Goal: Task Accomplishment & Management: Use online tool/utility

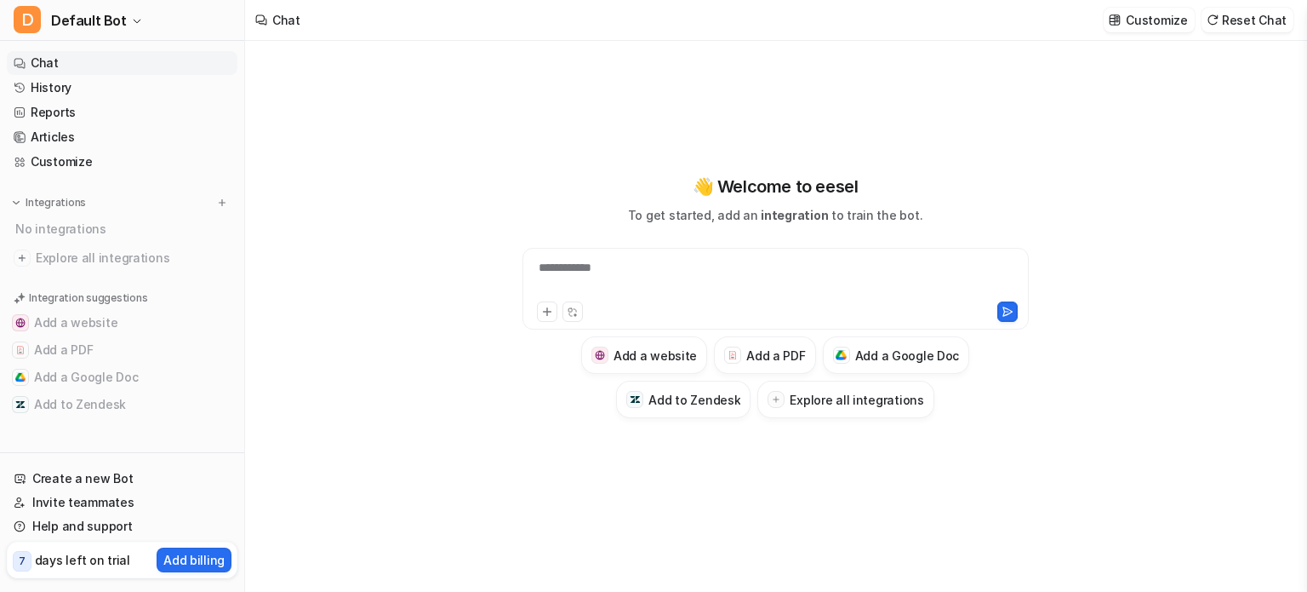
click at [694, 276] on div "**********" at bounding box center [776, 278] width 498 height 39
click at [736, 200] on div "👋 Welcome to eesel To get started, add an integration to train the bot." at bounding box center [775, 199] width 294 height 50
click at [725, 227] on div "**********" at bounding box center [775, 296] width 626 height 244
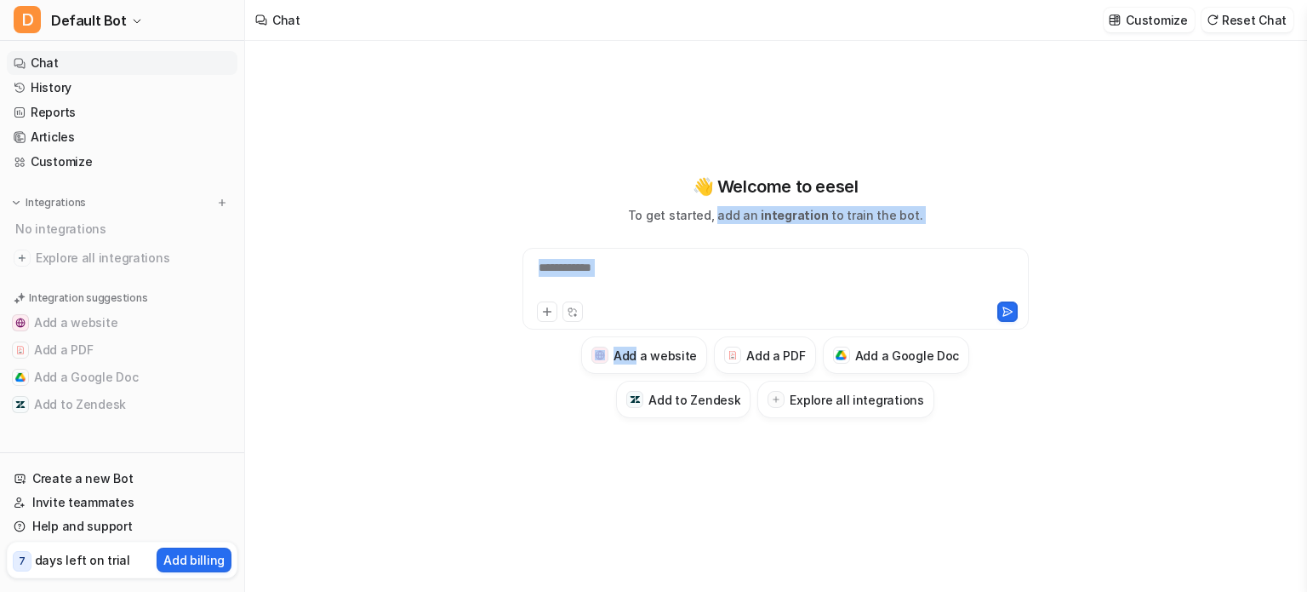
drag, startPoint x: 725, startPoint y: 227, endPoint x: 877, endPoint y: 244, distance: 153.3
click at [877, 244] on div "**********" at bounding box center [775, 296] width 626 height 244
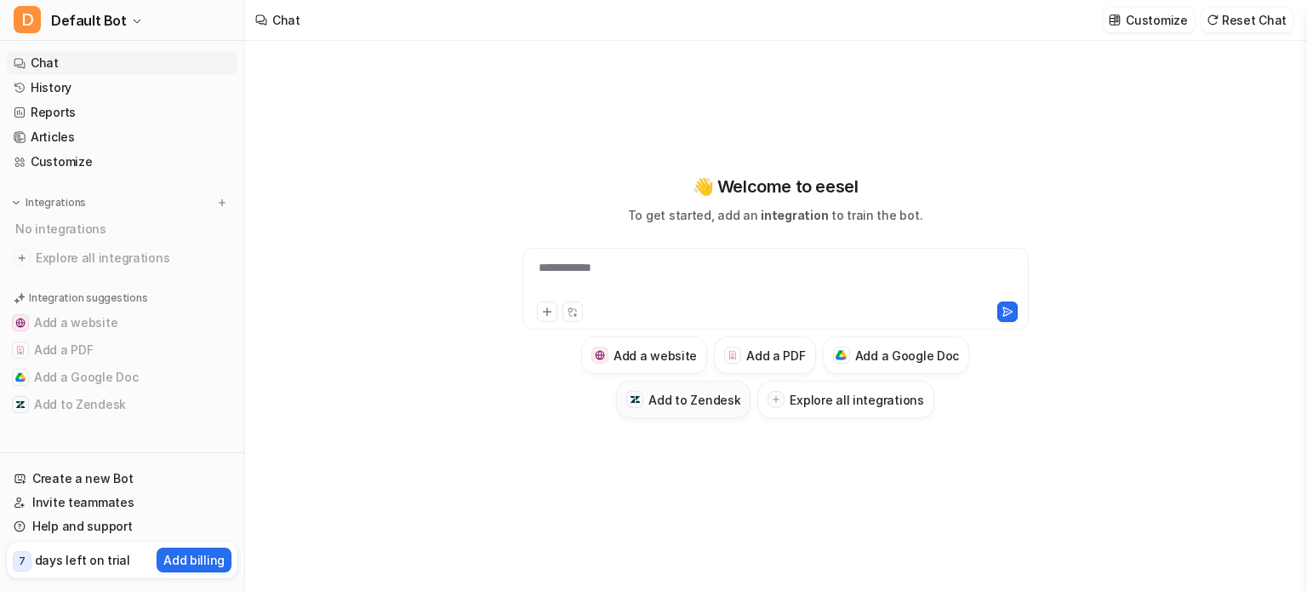
click at [678, 397] on h3 "Add to Zendesk" at bounding box center [695, 400] width 92 height 18
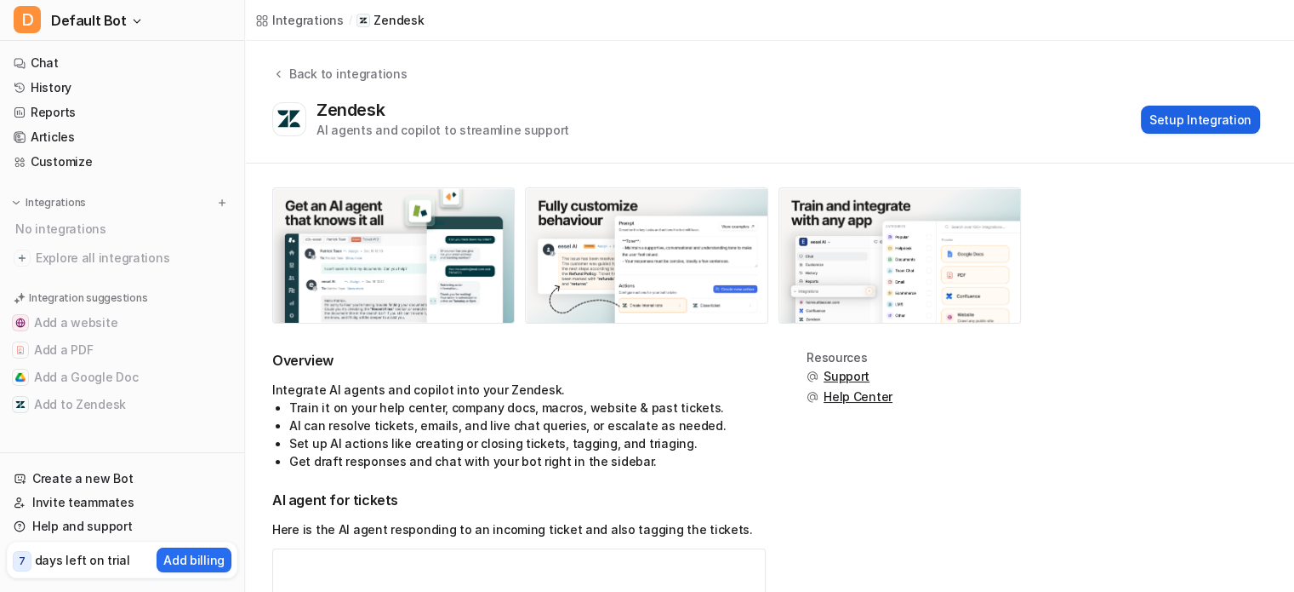
click at [1192, 116] on button "Setup Integration" at bounding box center [1200, 120] width 119 height 28
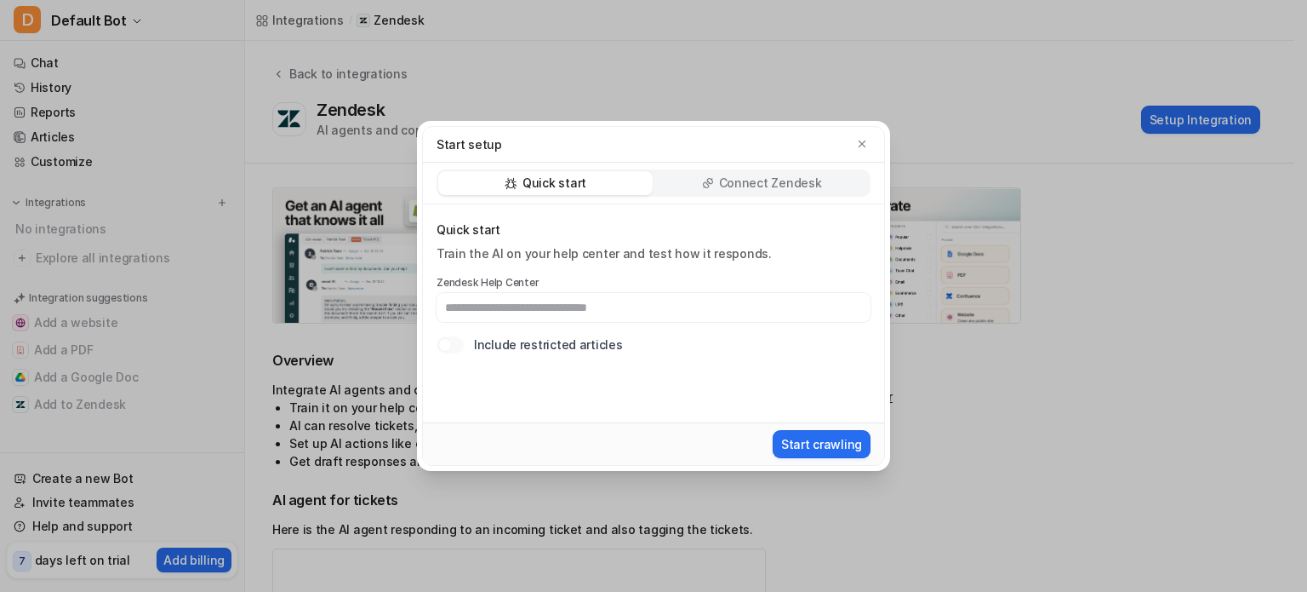
click at [760, 197] on div "Quick start Connect Zendesk" at bounding box center [653, 184] width 461 height 42
click at [774, 189] on p "Connect Zendesk" at bounding box center [770, 182] width 103 height 17
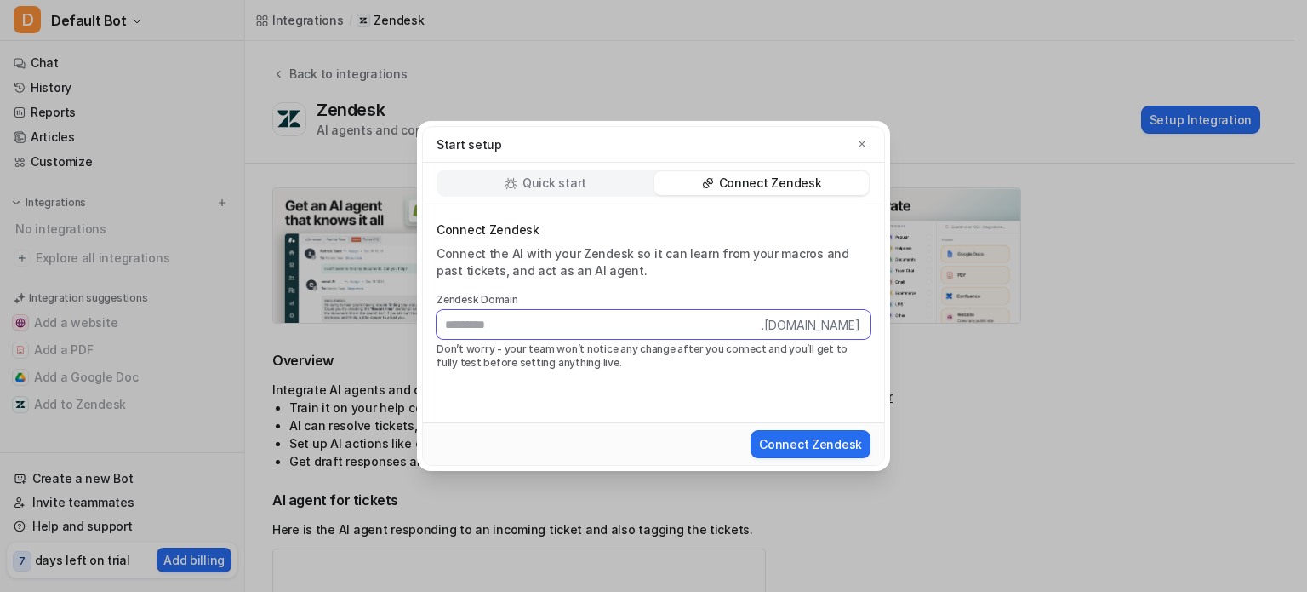
paste input "**********"
type input "**********"
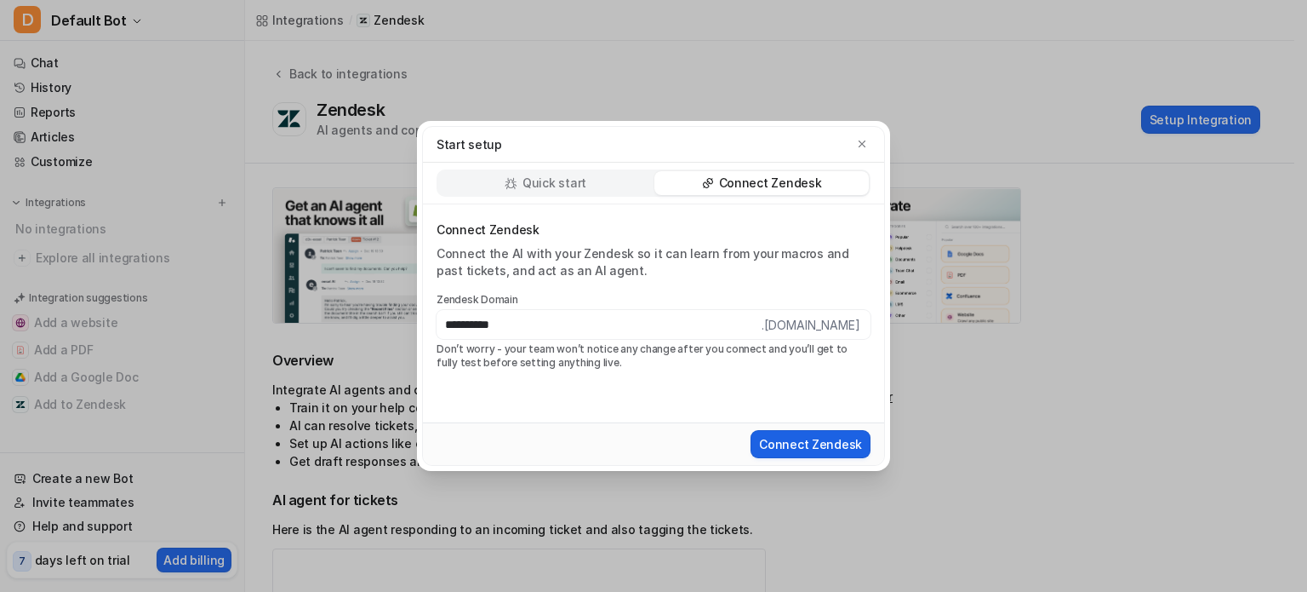
click at [803, 442] on button "Connect Zendesk" at bounding box center [811, 444] width 120 height 28
click at [802, 464] on div "Connect Zendesk" at bounding box center [653, 443] width 461 height 43
click at [552, 180] on p "Quick start" at bounding box center [555, 182] width 64 height 17
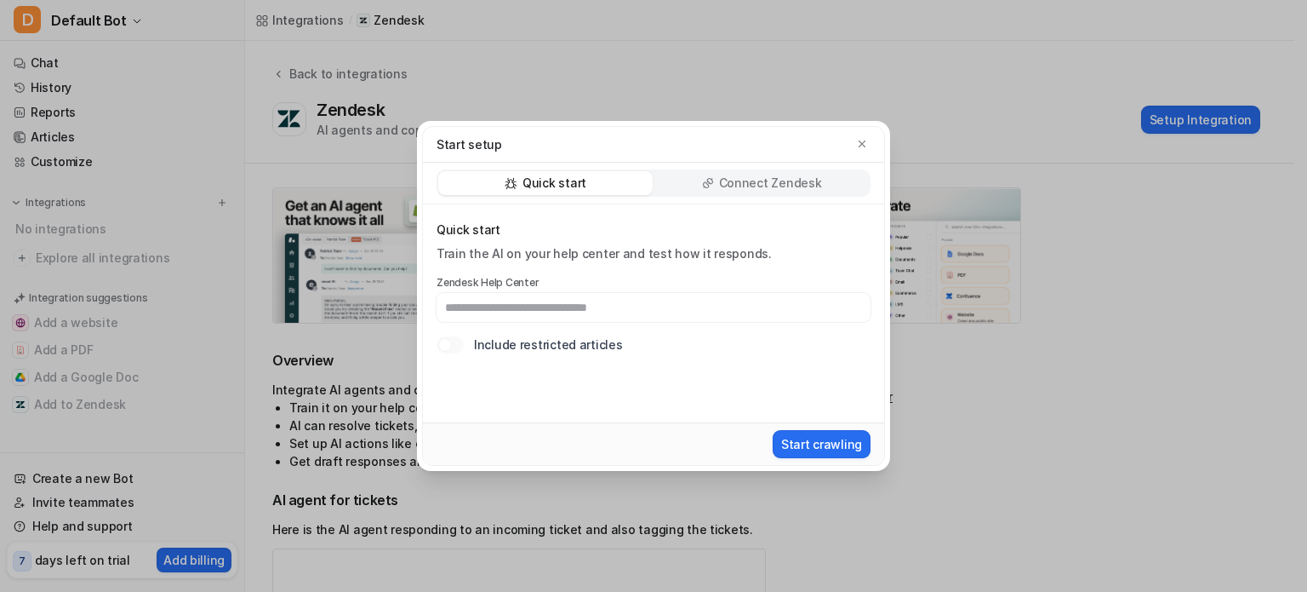
click at [489, 254] on div "Train the AI on your help center and test how it responds." at bounding box center [654, 253] width 434 height 17
drag, startPoint x: 489, startPoint y: 254, endPoint x: 581, endPoint y: 260, distance: 93.0
click at [581, 260] on div "Train the AI on your help center and test how it responds." at bounding box center [654, 253] width 434 height 17
click at [523, 311] on input "text" at bounding box center [654, 307] width 434 height 29
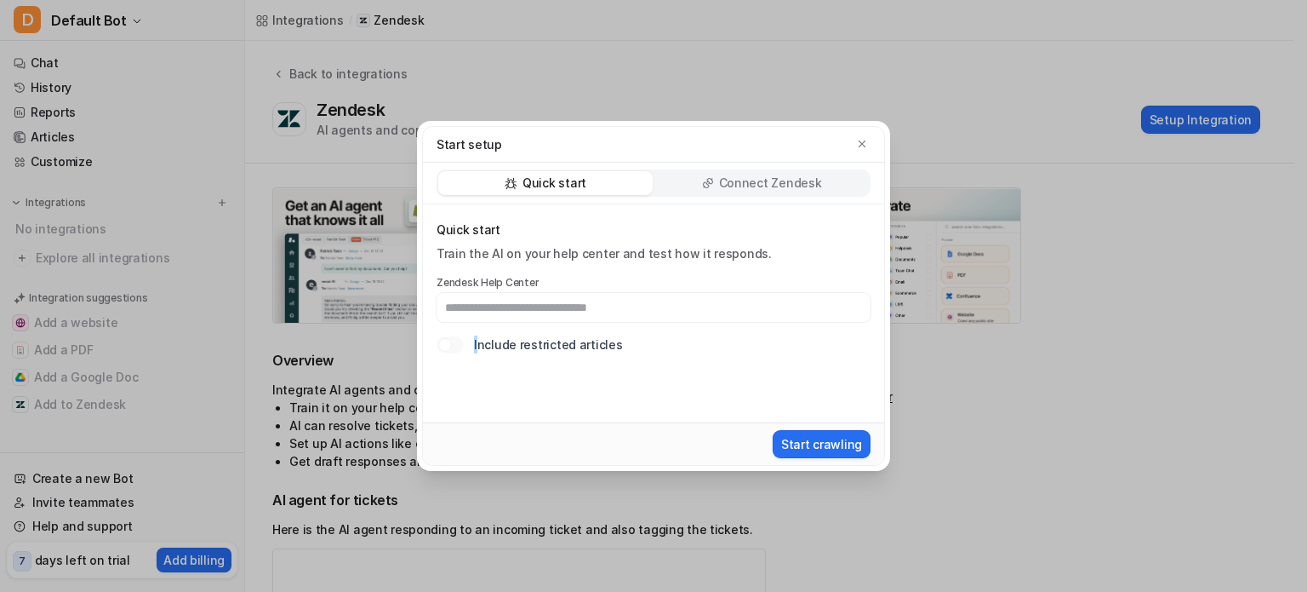
click at [477, 373] on div "Quick start Train the AI on your help center and test how it responds. Zendesk …" at bounding box center [653, 313] width 461 height 218
click at [693, 180] on div "Connect Zendesk" at bounding box center [761, 183] width 214 height 24
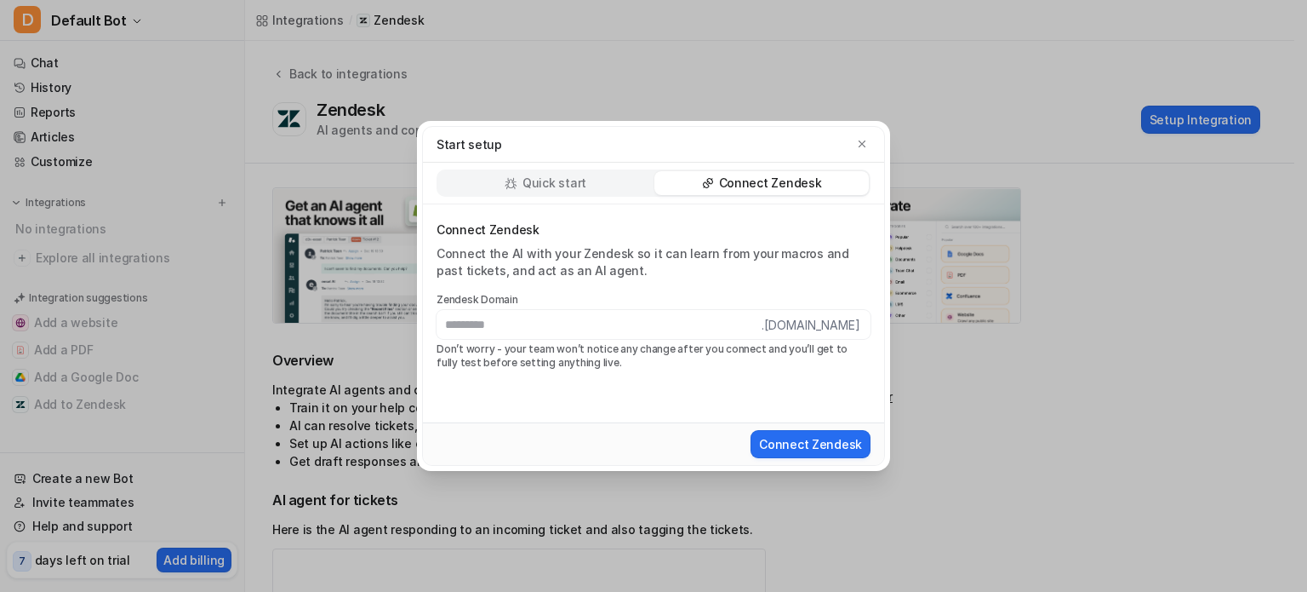
type input "*****"
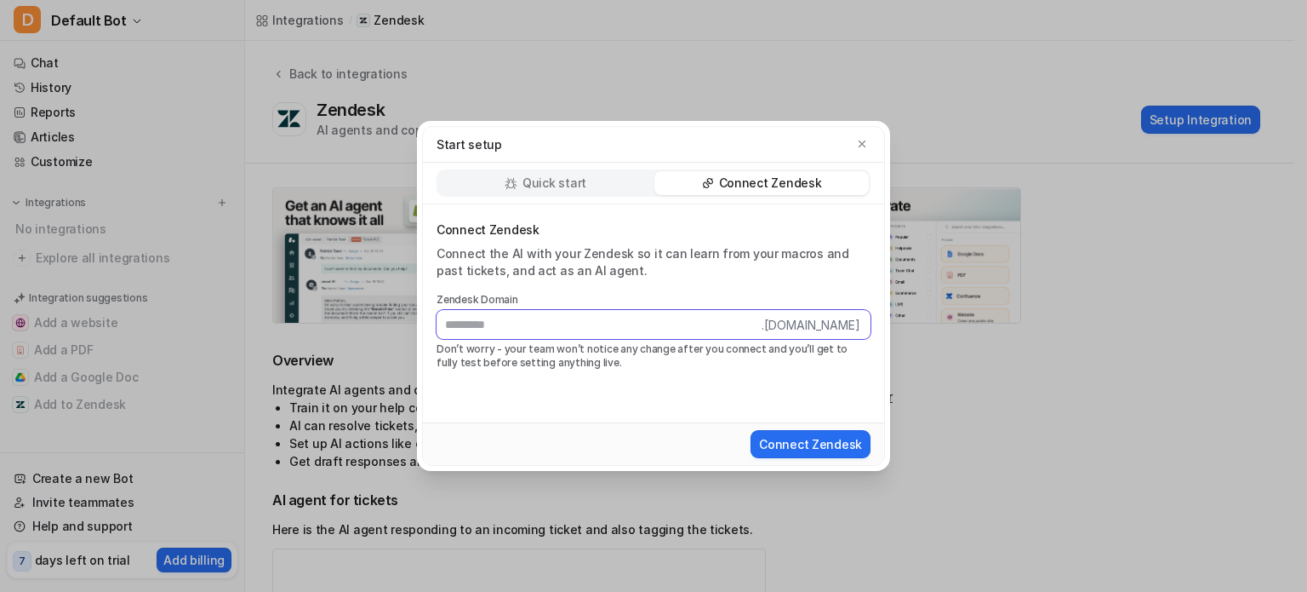
paste input "**********"
type input "**********"
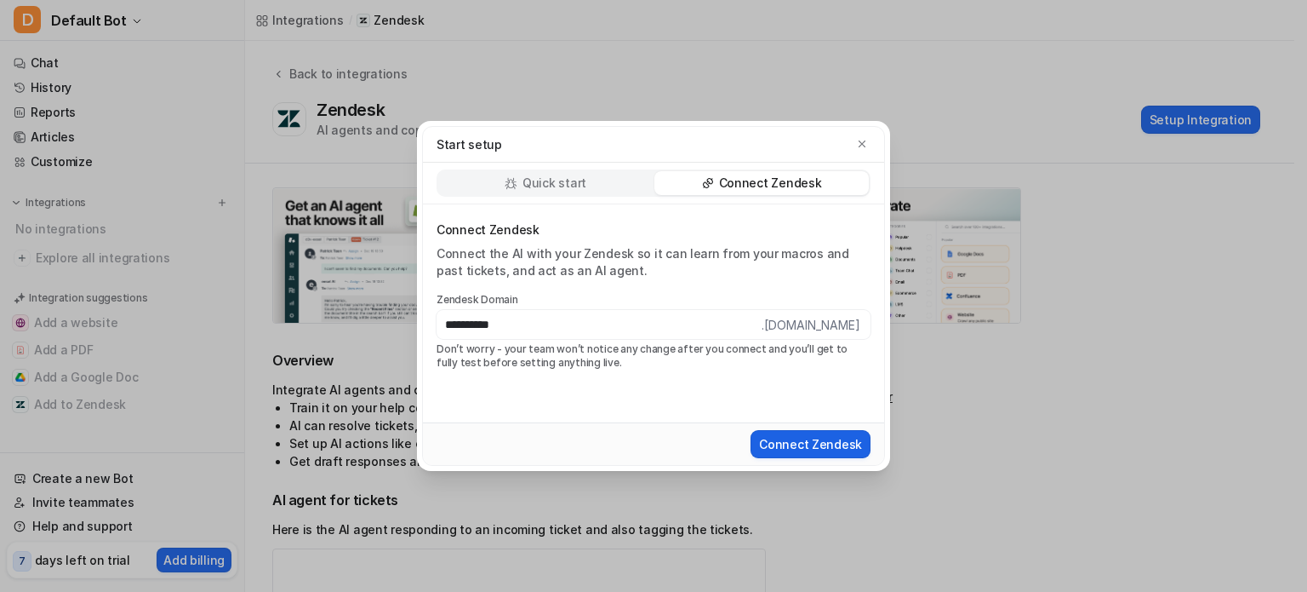
click at [826, 442] on button "Connect Zendesk" at bounding box center [811, 444] width 120 height 28
drag, startPoint x: 326, startPoint y: 7, endPoint x: 761, endPoint y: 237, distance: 492.3
click at [763, 237] on p "Connect Zendesk" at bounding box center [654, 229] width 434 height 17
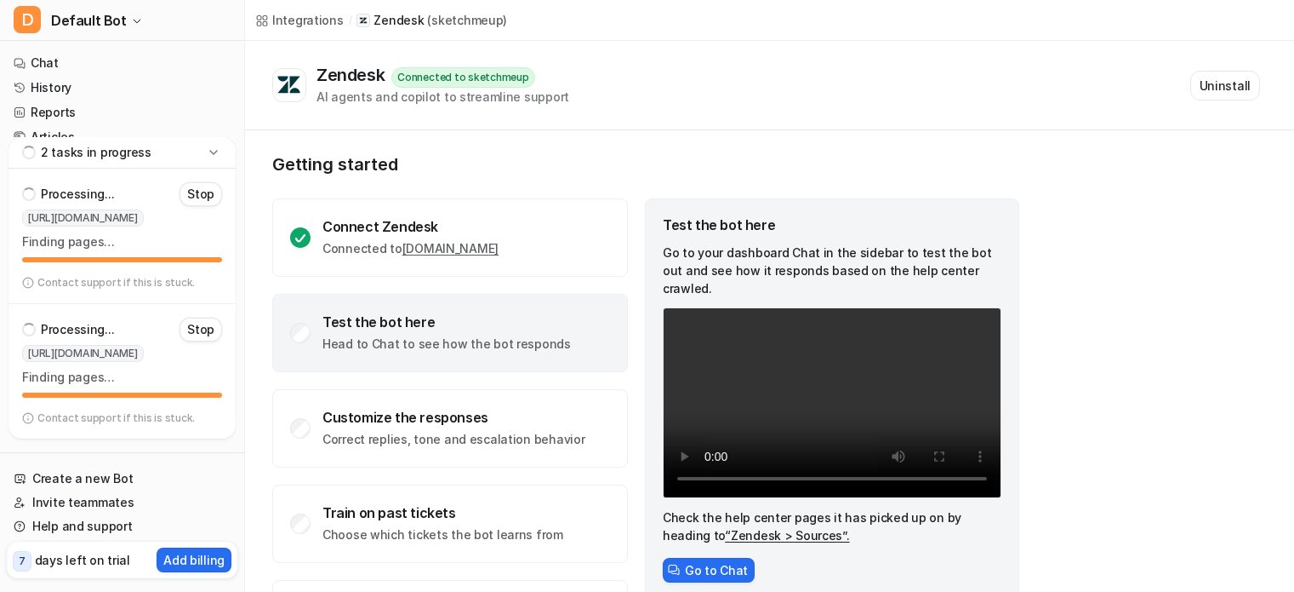
scroll to position [85, 0]
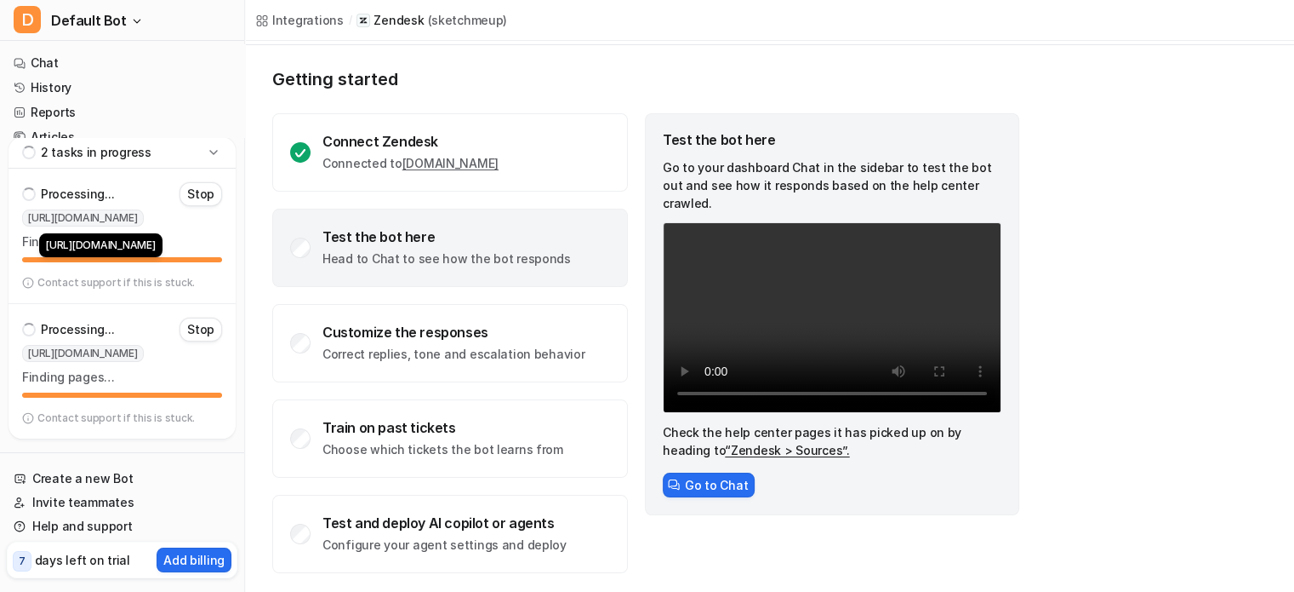
click at [139, 220] on span "[URL][DOMAIN_NAME]" at bounding box center [83, 217] width 122 height 17
copy span "[URL][DOMAIN_NAME]"
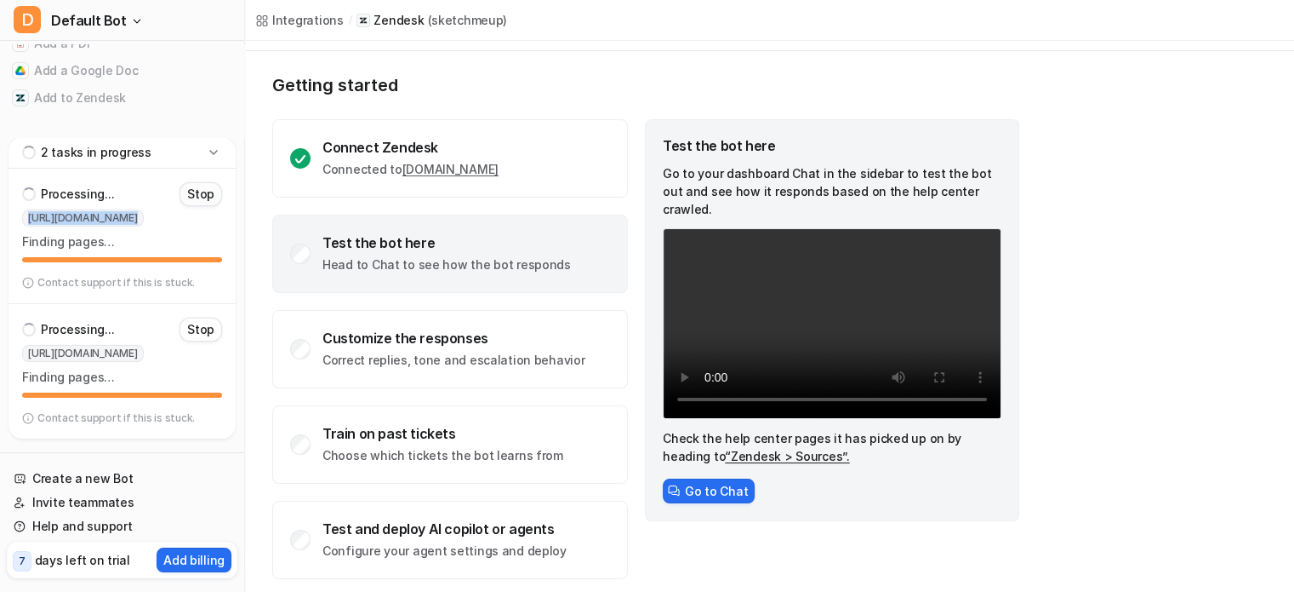
scroll to position [89, 0]
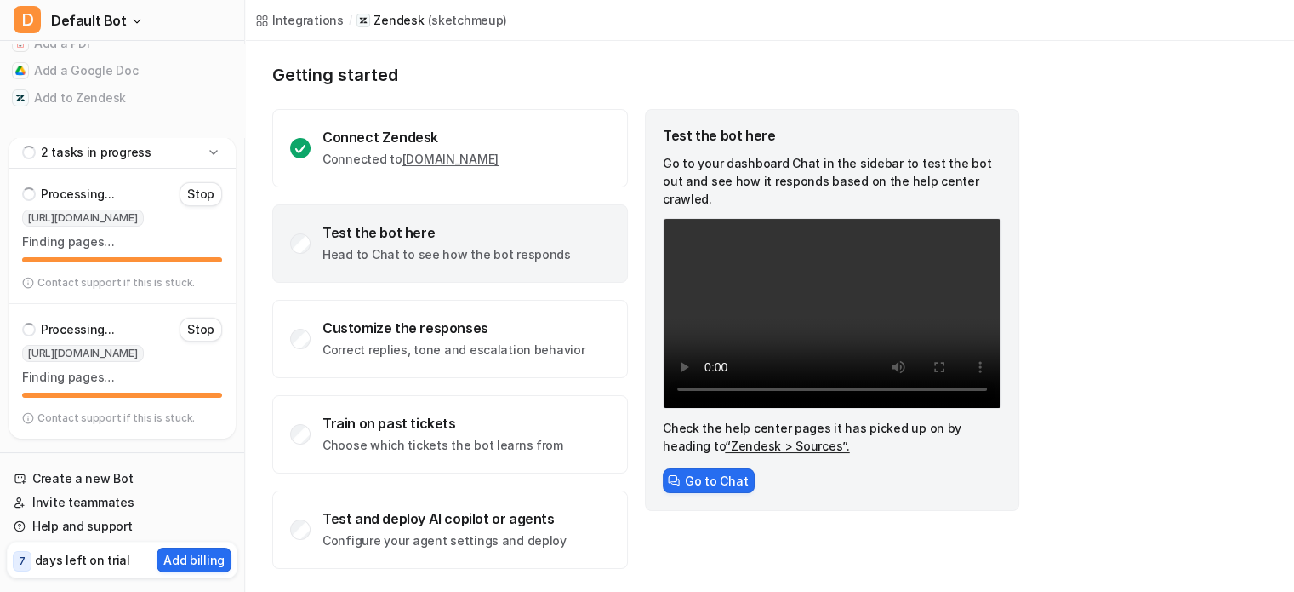
click at [988, 495] on div "Test the bot here Go to your dashboard Chat in the sidebar to test the bot out …" at bounding box center [832, 339] width 374 height 460
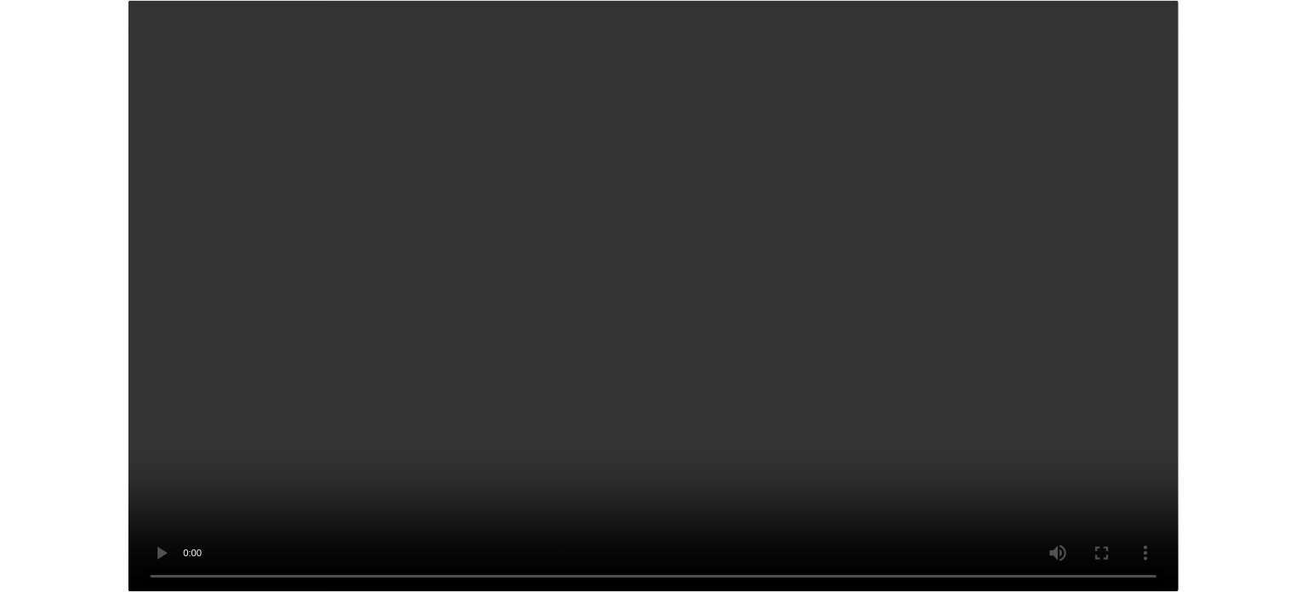
scroll to position [401, 0]
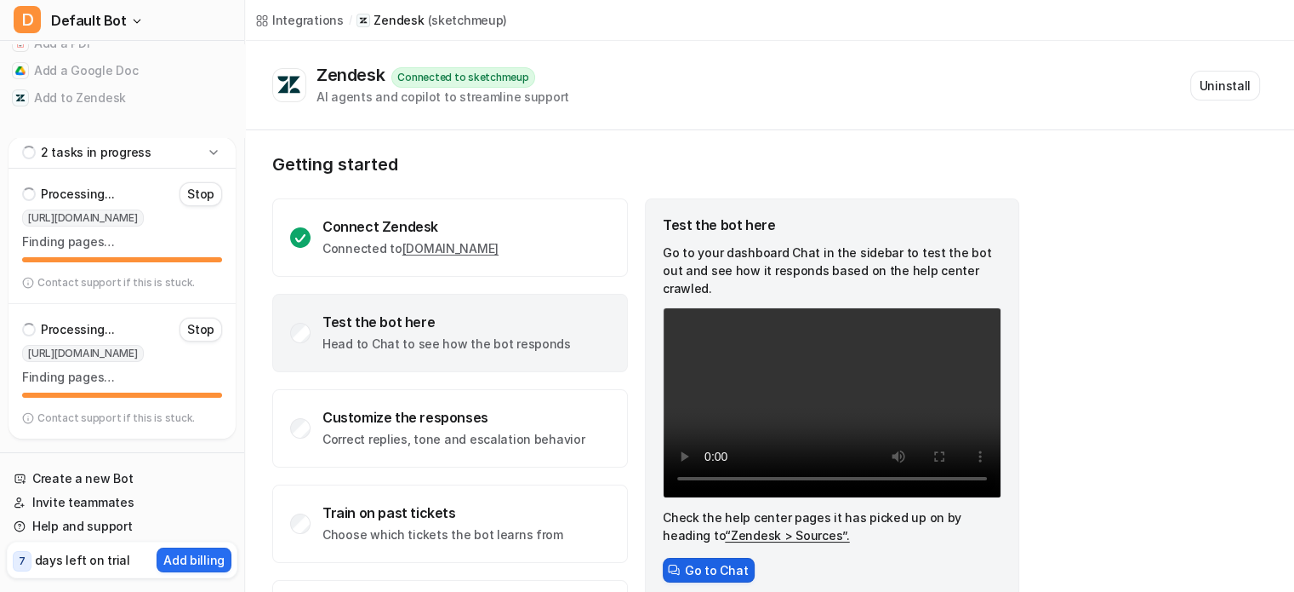
click at [697, 557] on button "Go to Chat" at bounding box center [709, 569] width 92 height 25
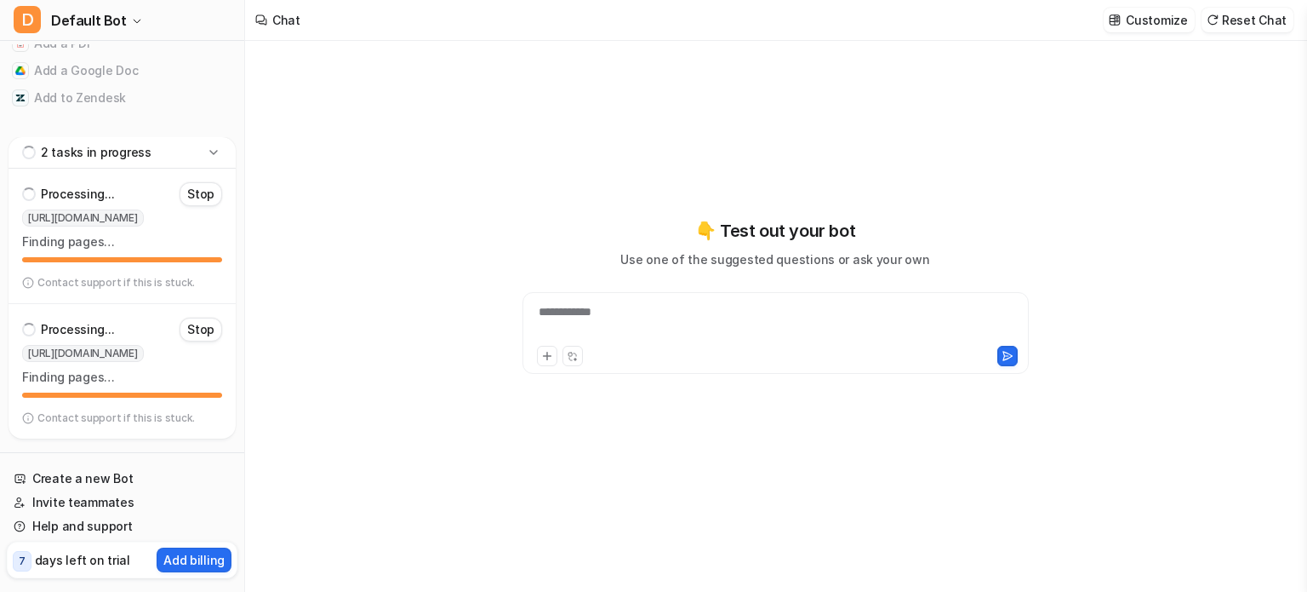
click at [646, 323] on div "**********" at bounding box center [776, 322] width 498 height 39
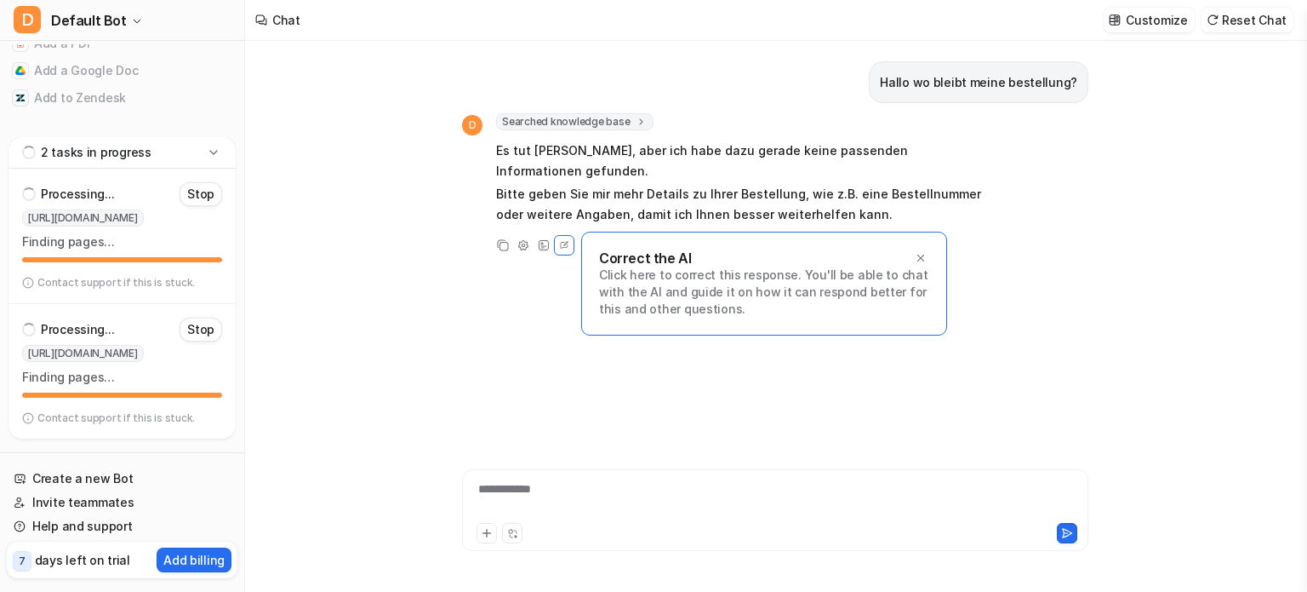
click at [557, 489] on div "**********" at bounding box center [775, 499] width 618 height 39
click at [917, 252] on icon at bounding box center [921, 258] width 12 height 12
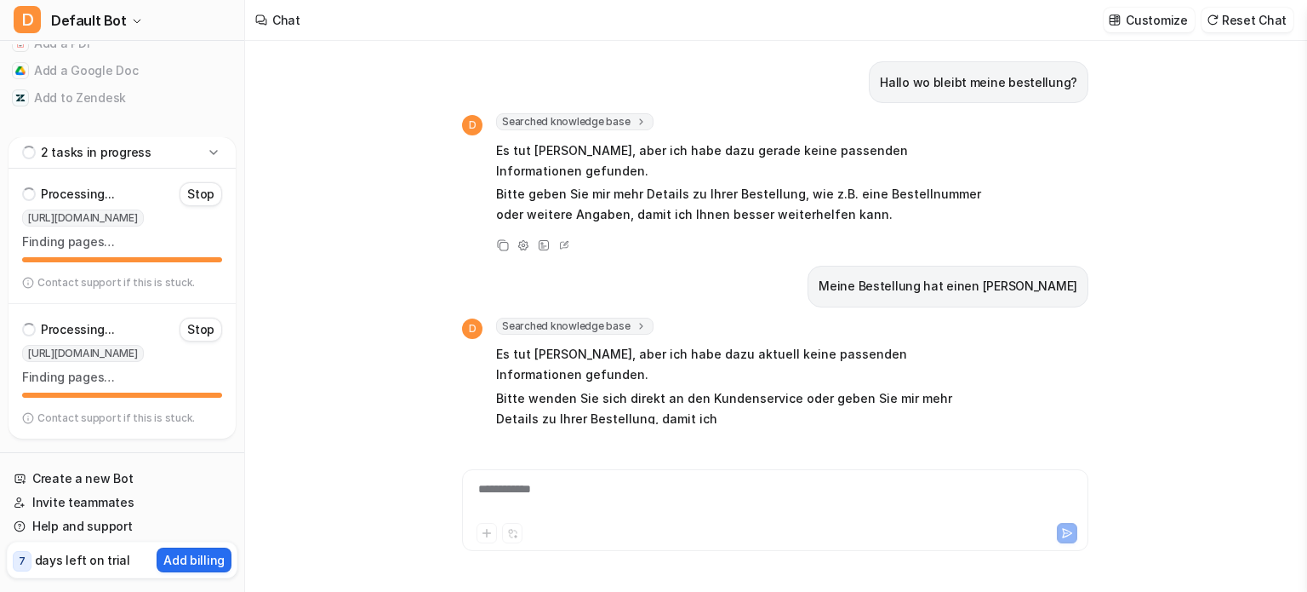
scroll to position [14, 0]
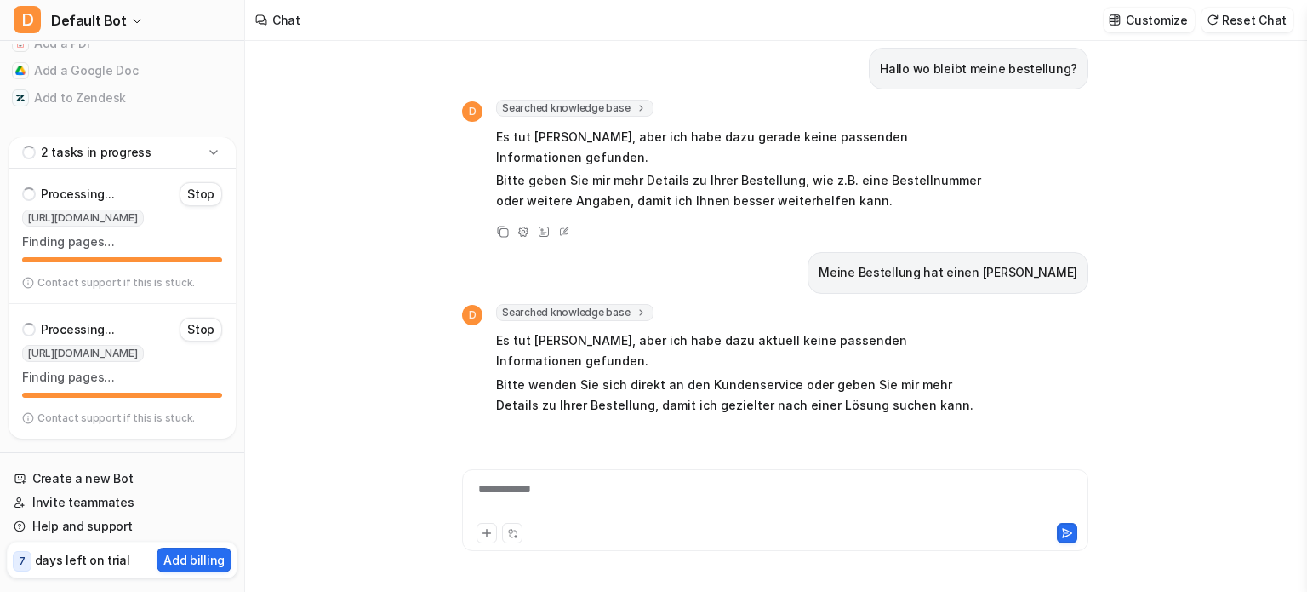
click at [539, 304] on span "Searched knowledge base" at bounding box center [574, 312] width 157 height 17
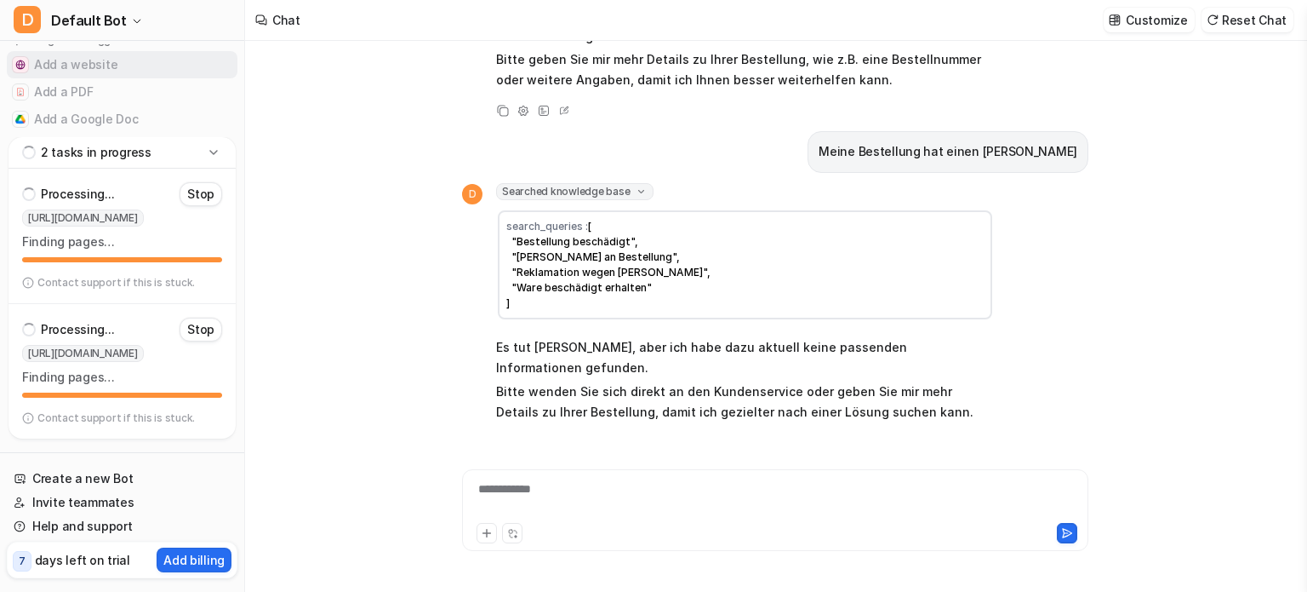
scroll to position [353, 0]
click at [106, 95] on button "Add a PDF" at bounding box center [122, 90] width 231 height 27
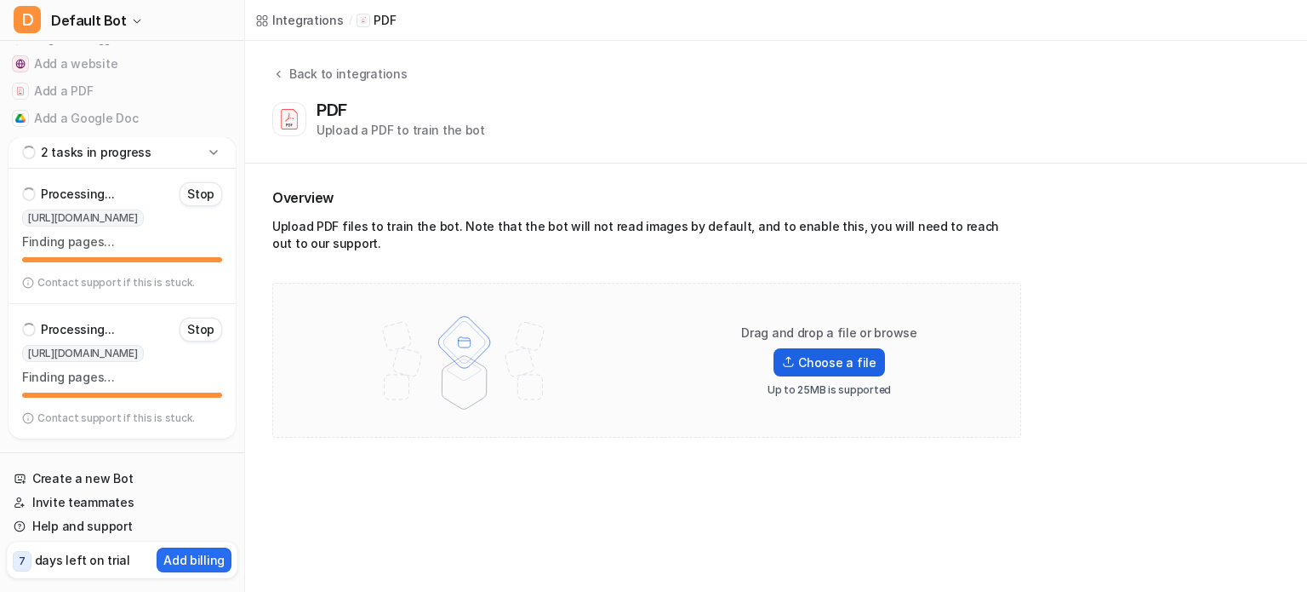
click at [821, 358] on label "Choose a file" at bounding box center [829, 362] width 111 height 28
click at [0, 0] on input "Choose a file" at bounding box center [0, 0] width 0 height 0
click at [87, 67] on link "Chat" at bounding box center [122, 63] width 231 height 24
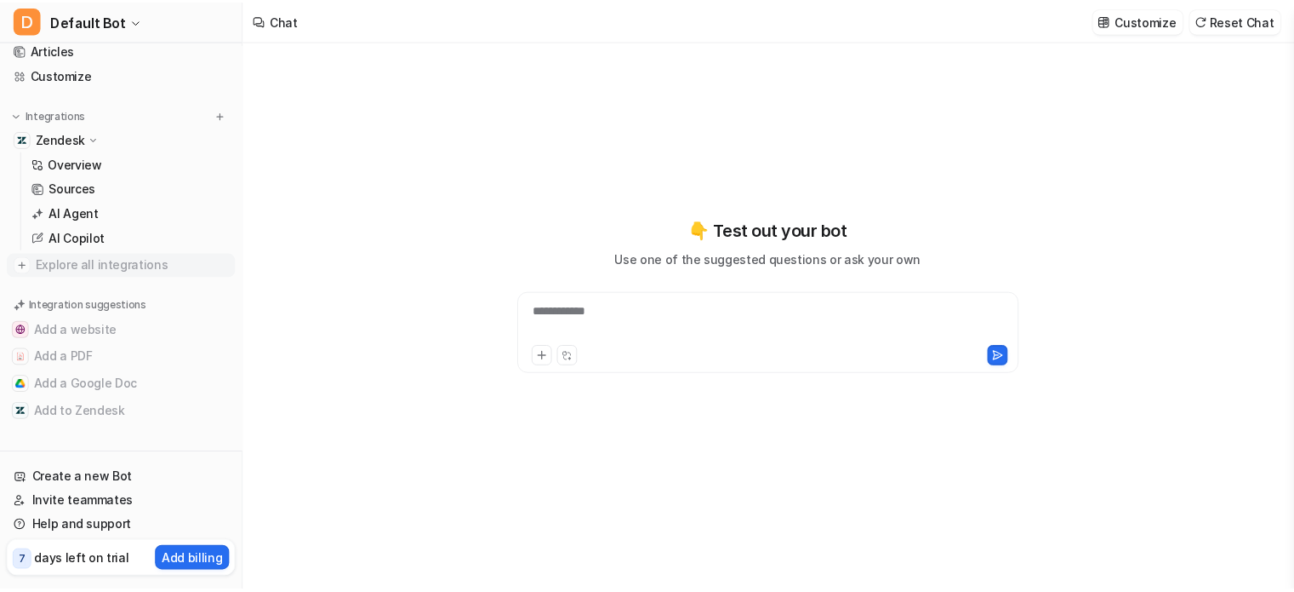
scroll to position [86, 0]
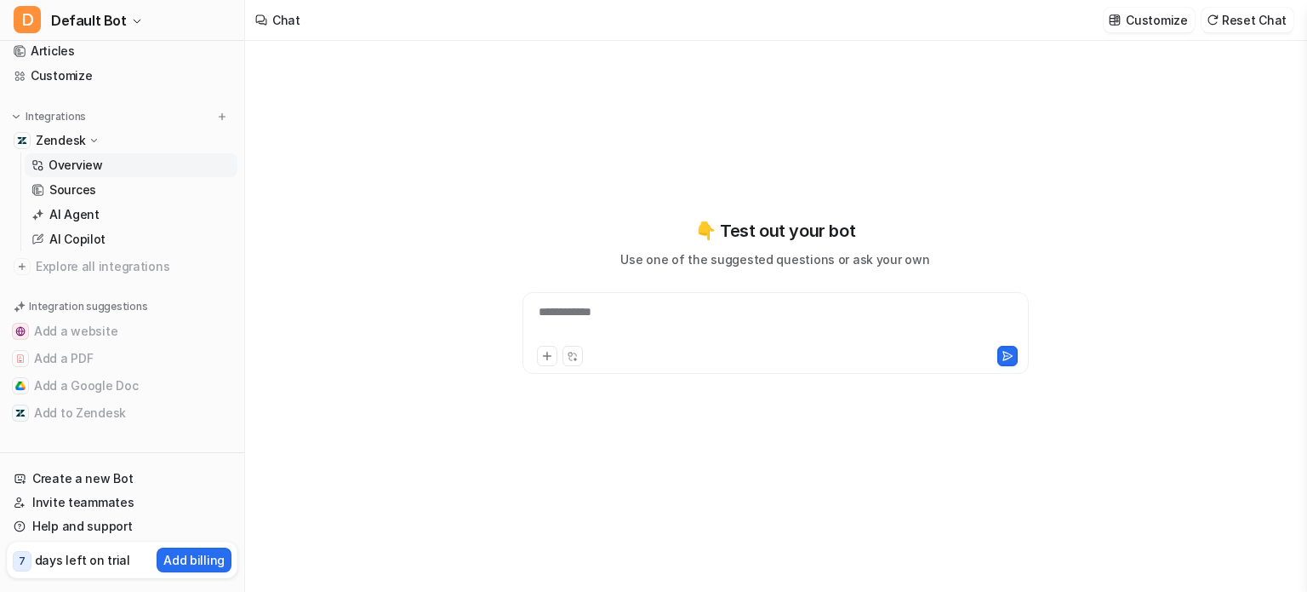
click at [143, 164] on link "Overview" at bounding box center [131, 165] width 213 height 24
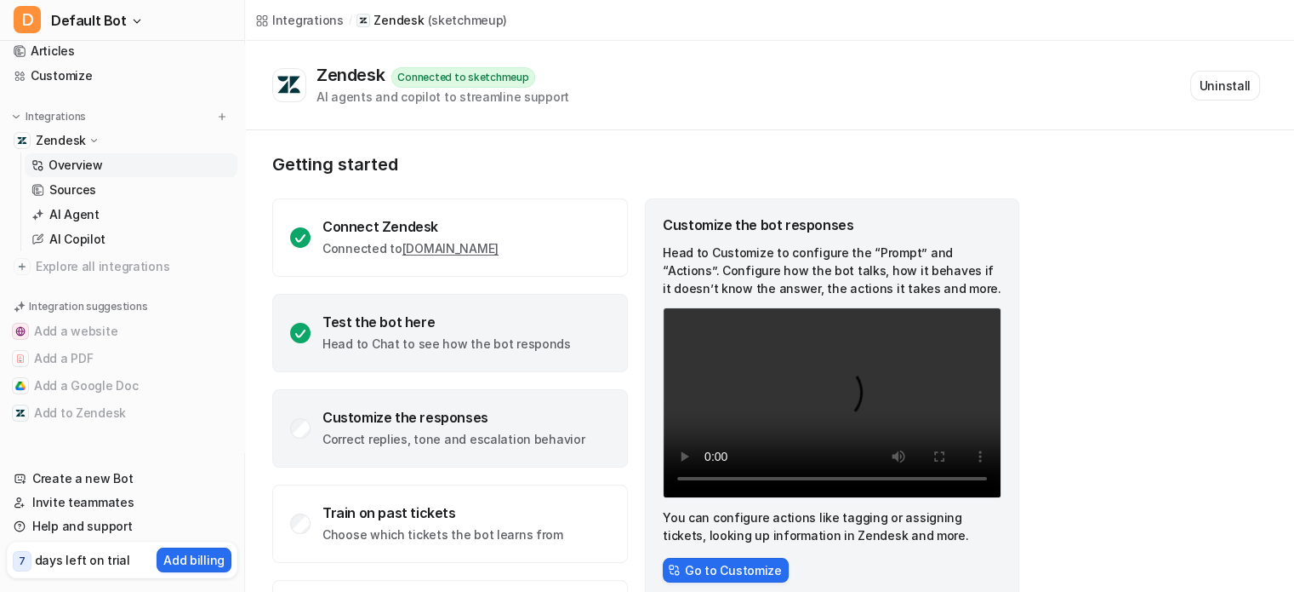
scroll to position [89, 0]
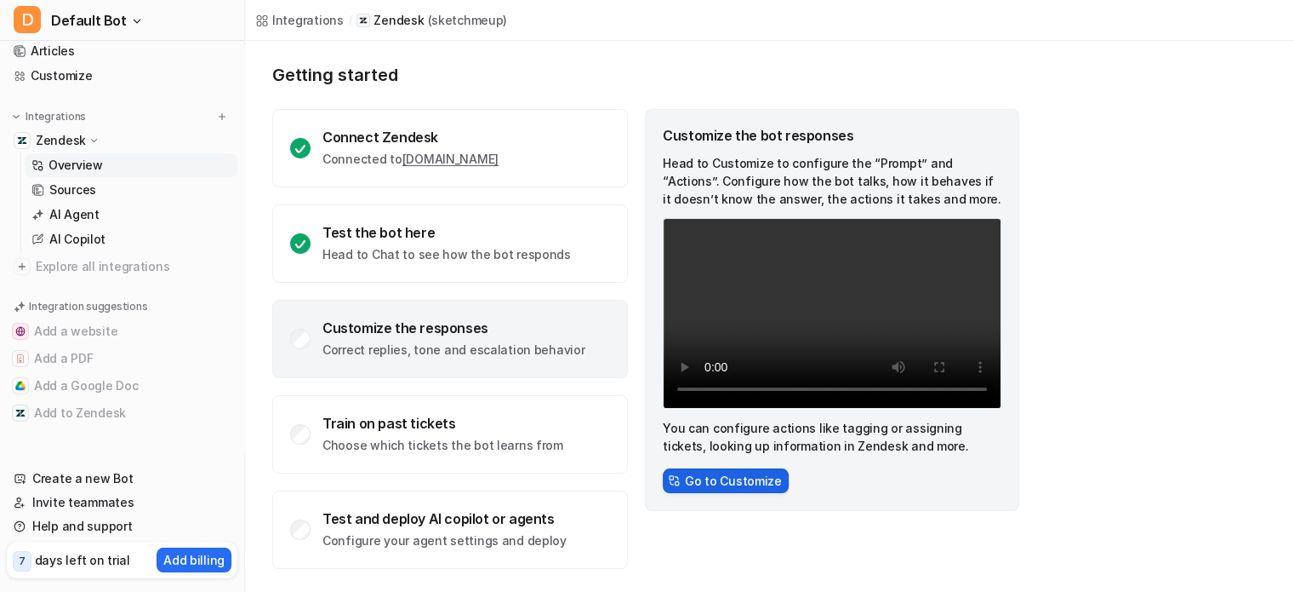
click at [712, 484] on button "Go to Customize" at bounding box center [726, 480] width 126 height 25
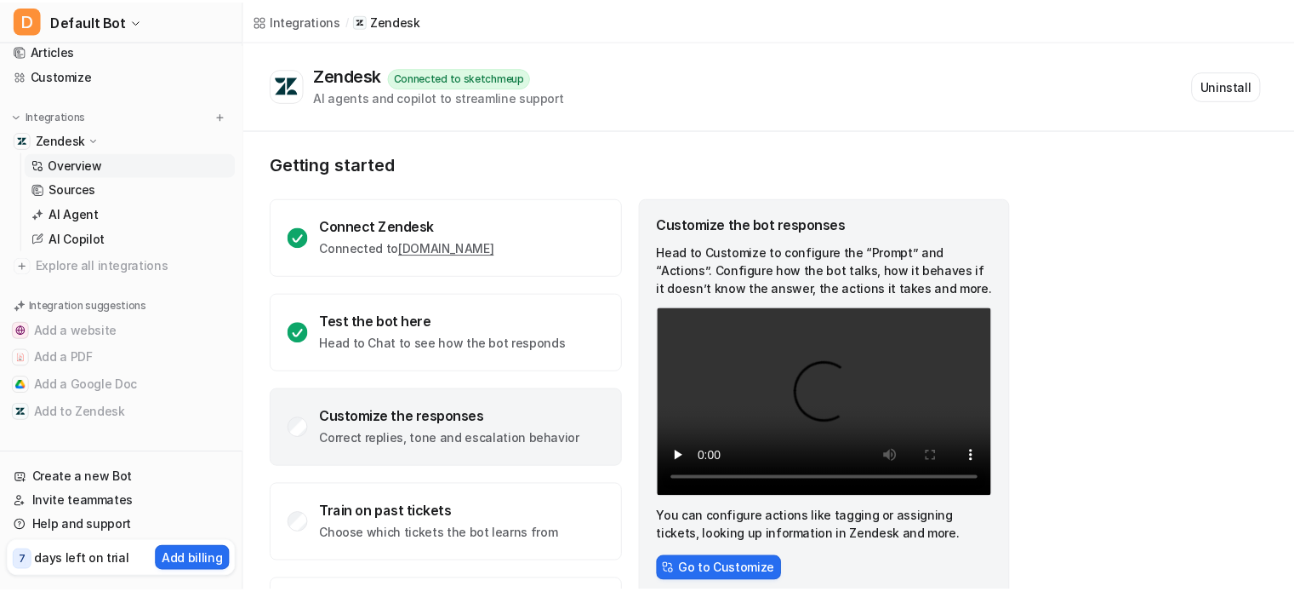
scroll to position [89, 0]
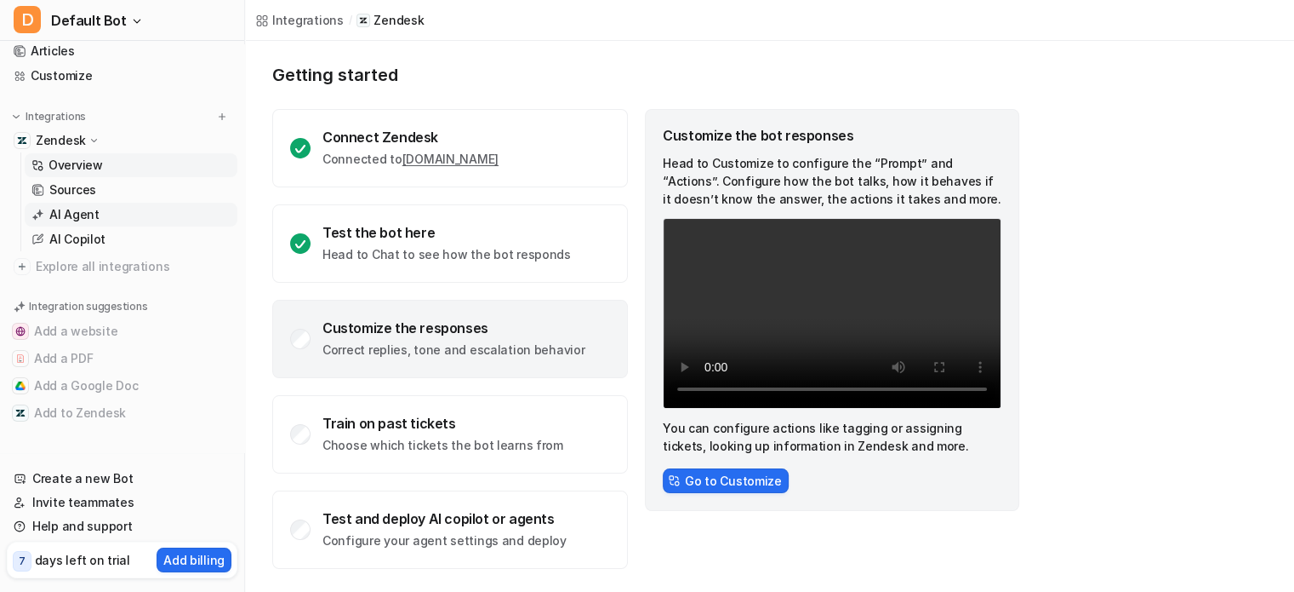
click at [99, 215] on link "AI Agent" at bounding box center [131, 215] width 213 height 24
click at [110, 218] on link "AI Agent" at bounding box center [131, 215] width 213 height 24
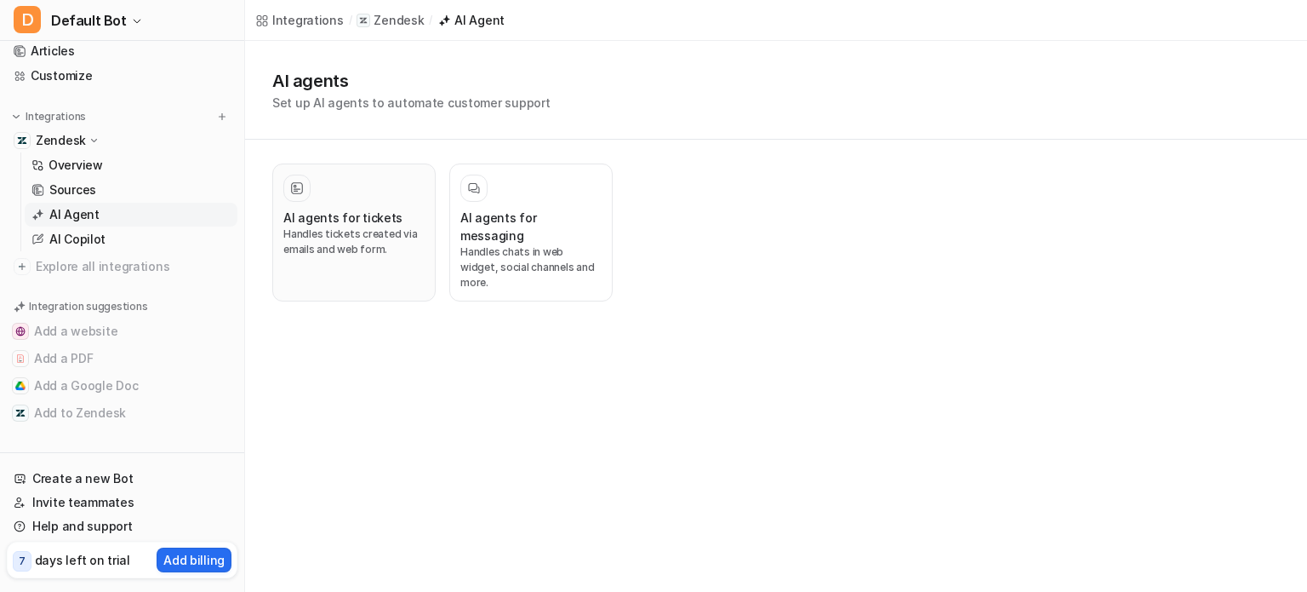
click at [368, 227] on p "Handles tickets created via emails and web form." at bounding box center [353, 241] width 141 height 31
click at [400, 316] on div "Integrations / Zendesk / AI Agent AI agents Set up AI agents to automate custom…" at bounding box center [653, 296] width 1307 height 592
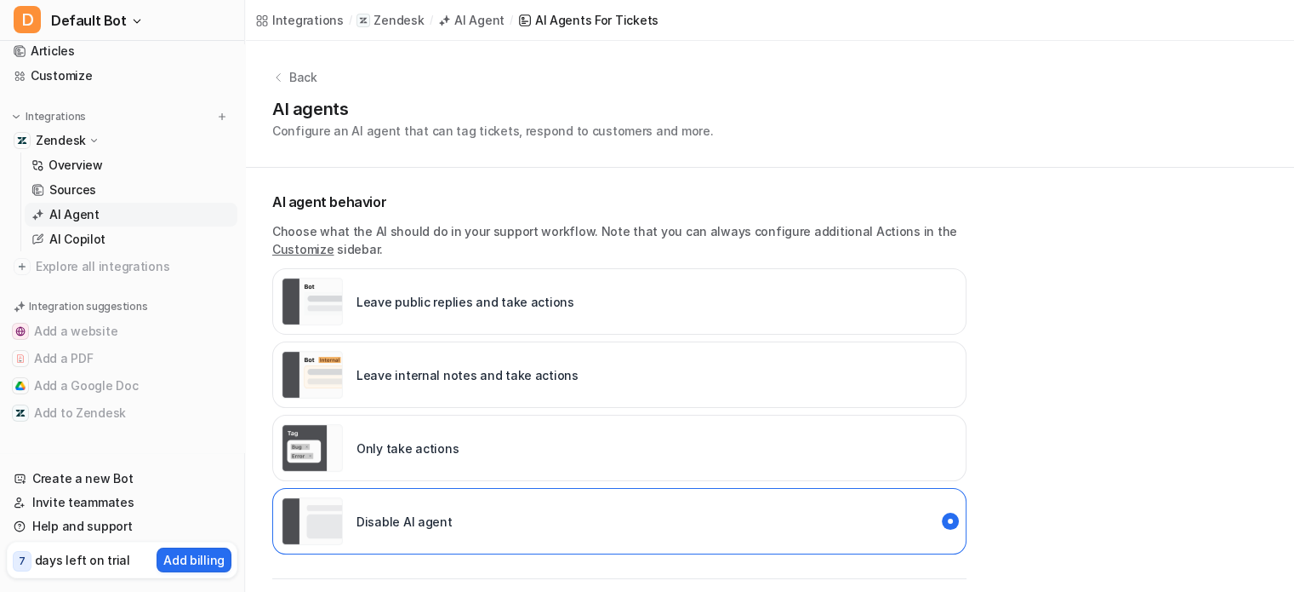
scroll to position [426, 0]
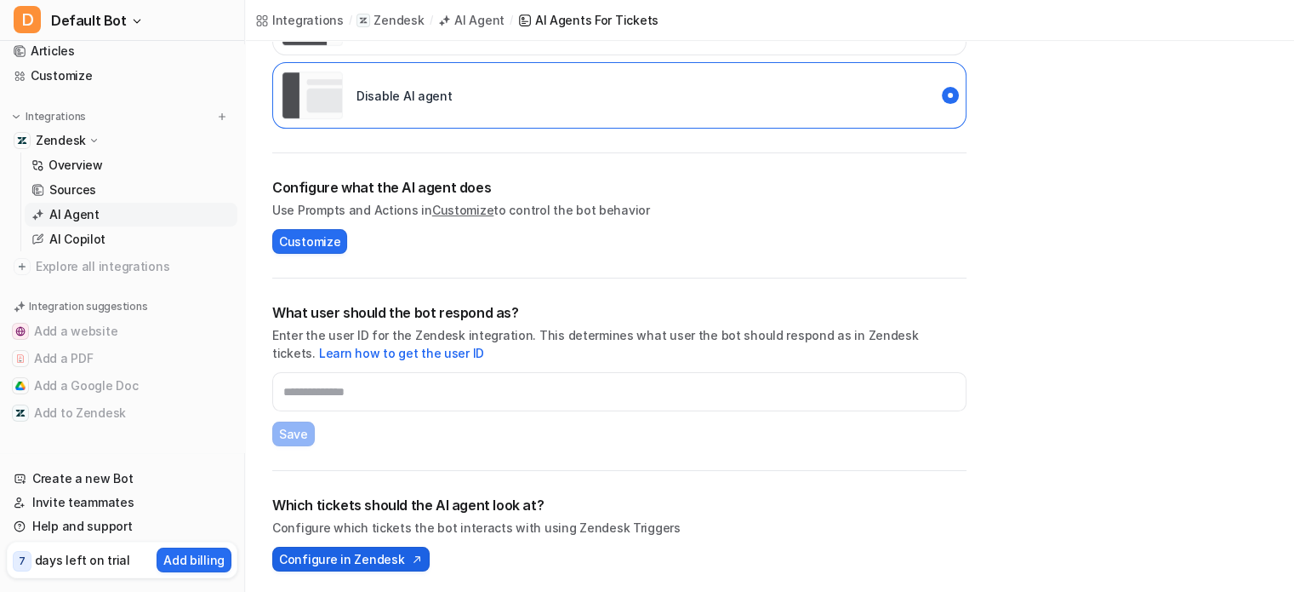
click at [367, 559] on span "Configure in Zendesk" at bounding box center [341, 559] width 125 height 18
